Goal: Task Accomplishment & Management: Use online tool/utility

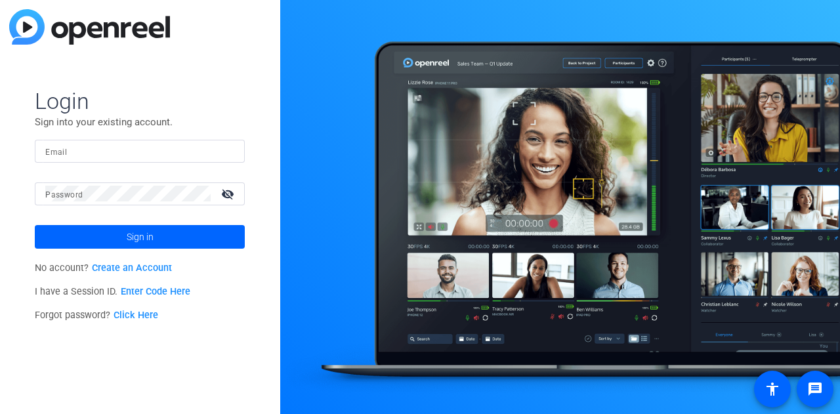
drag, startPoint x: 0, startPoint y: 0, endPoint x: 214, endPoint y: 145, distance: 258.9
click at [214, 145] on input "Email" at bounding box center [139, 151] width 189 height 16
type input "ashleen.grange@rbc.com"
click at [35, 225] on button "Sign in" at bounding box center [140, 237] width 210 height 24
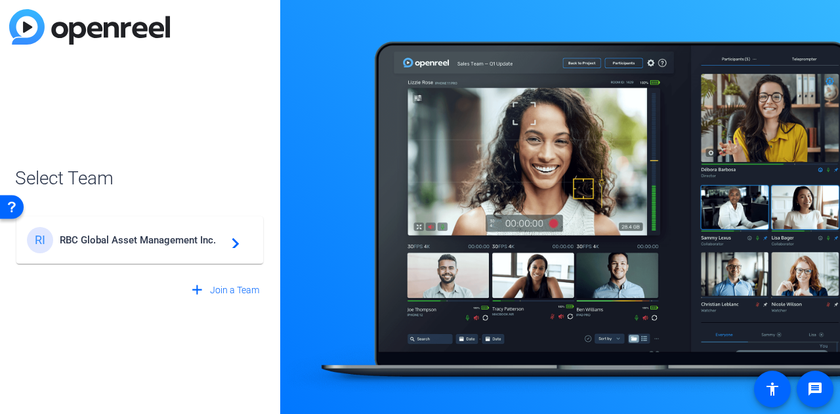
click at [144, 237] on span "RBC Global Asset Management Inc." at bounding box center [142, 240] width 164 height 12
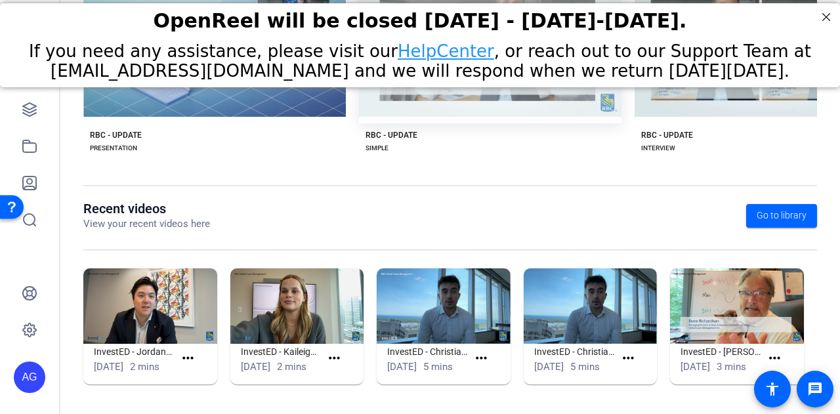
scroll to position [329, 0]
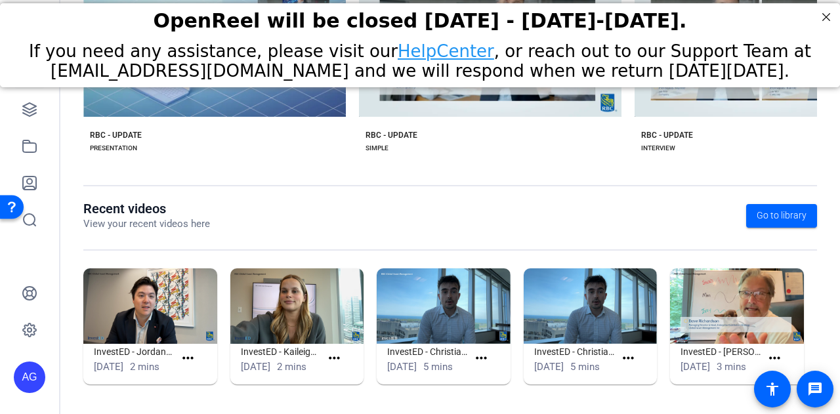
click at [787, 42] on div "If you need any assistance, please visit our HelpCenter , or reach out to our S…" at bounding box center [419, 60] width 807 height 39
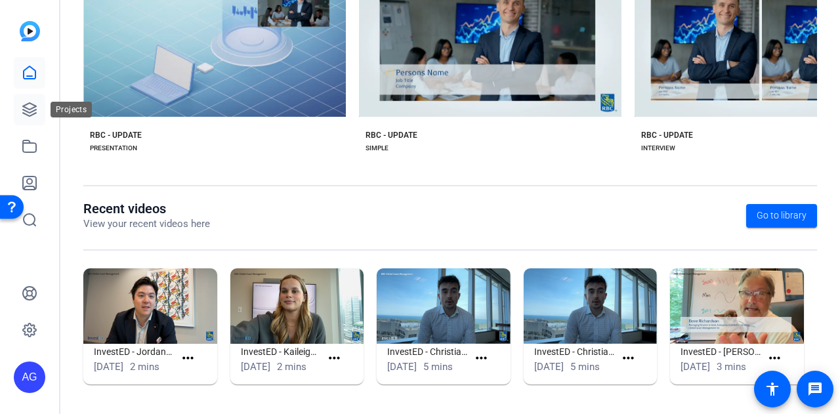
click at [29, 113] on icon at bounding box center [30, 110] width 16 height 16
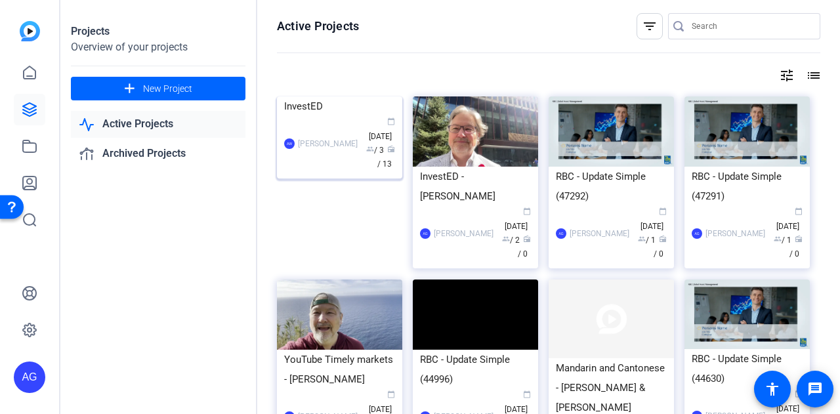
click at [323, 116] on div "InvestED" at bounding box center [339, 106] width 111 height 20
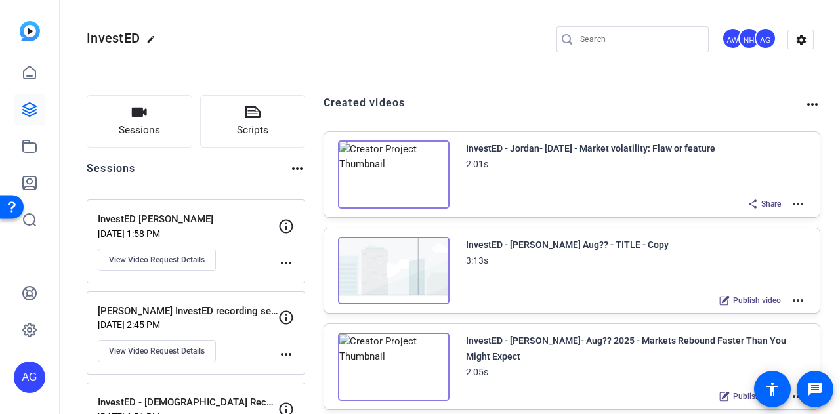
click at [794, 298] on mat-icon "more_horiz" at bounding box center [798, 301] width 16 height 16
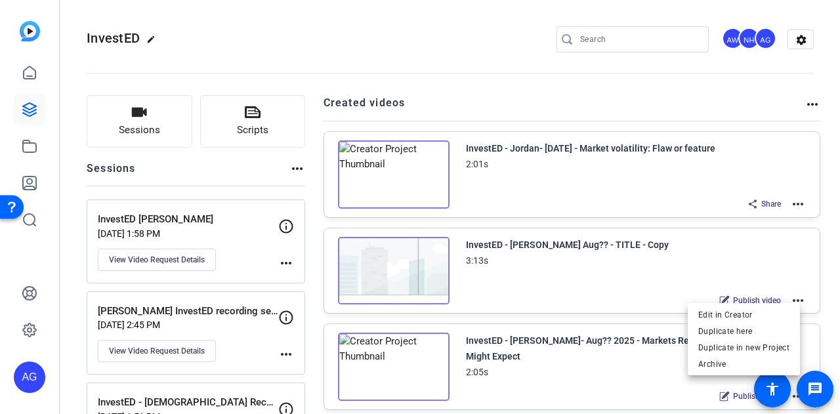
click at [822, 226] on div at bounding box center [420, 207] width 840 height 414
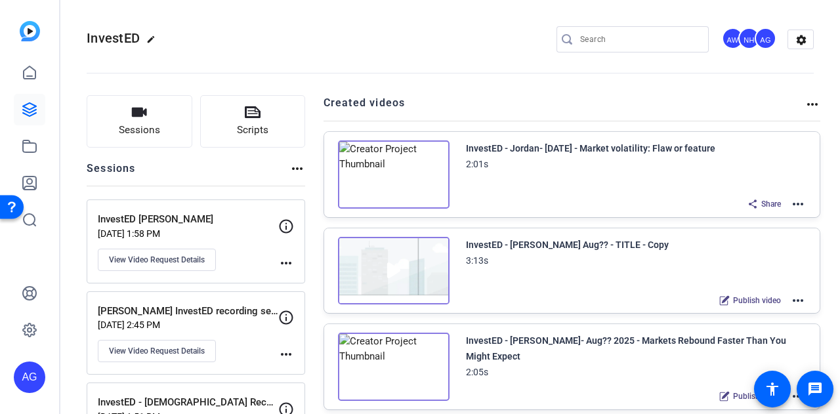
click at [802, 295] on div "InvestED - [PERSON_NAME] Aug?? - TITLE - Copy 3:13s Publish video more_horiz" at bounding box center [572, 270] width 496 height 85
click at [794, 299] on mat-icon "more_horiz" at bounding box center [798, 301] width 16 height 16
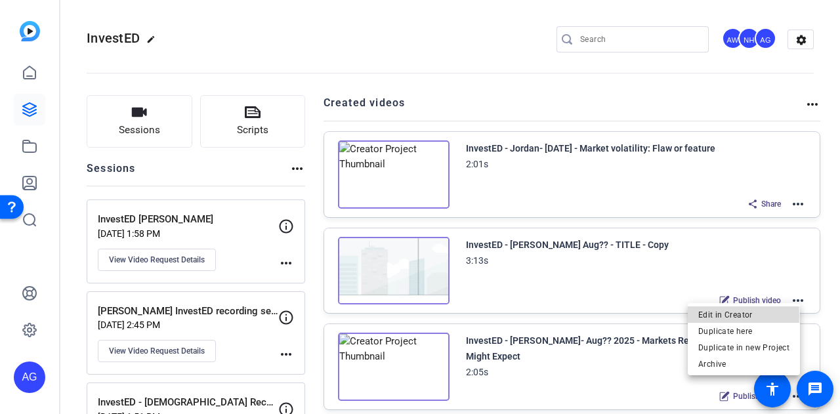
click at [714, 315] on span "Edit in Creator" at bounding box center [743, 314] width 91 height 16
